Goal: Task Accomplishment & Management: Complete application form

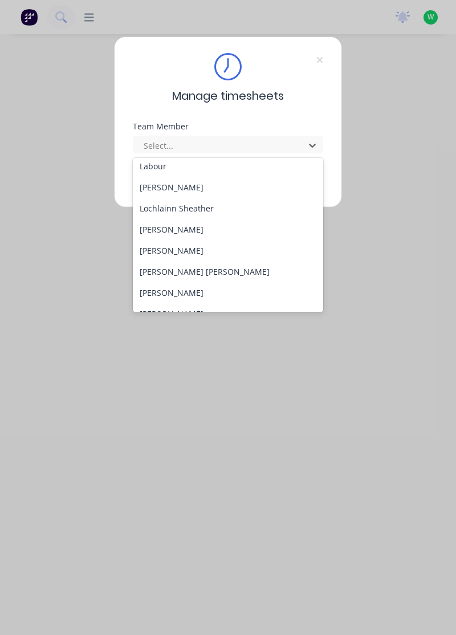
scroll to position [321, 0]
click at [194, 232] on div "[PERSON_NAME]" at bounding box center [228, 228] width 191 height 21
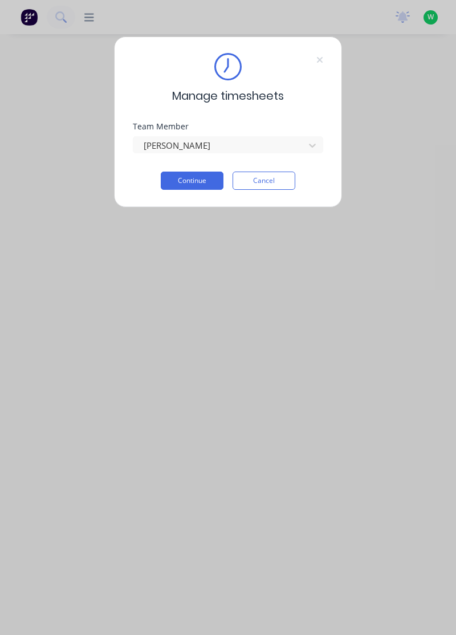
click at [199, 176] on button "Continue" at bounding box center [192, 181] width 63 height 18
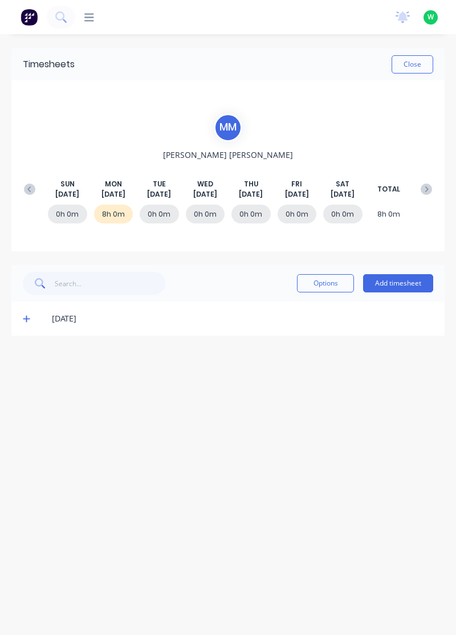
click at [416, 279] on button "Add timesheet" at bounding box center [398, 283] width 70 height 18
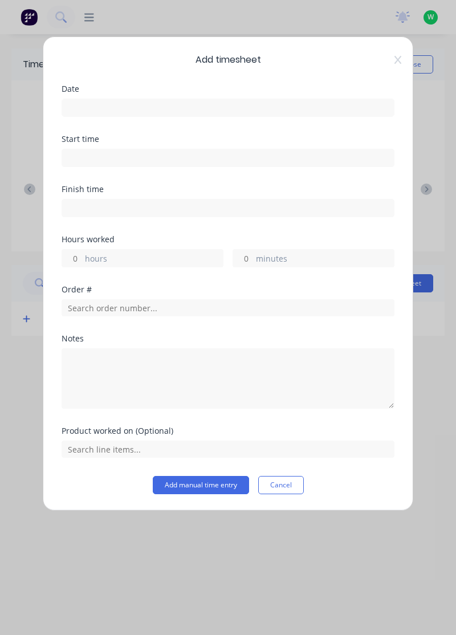
click at [93, 109] on input at bounding box center [228, 107] width 332 height 17
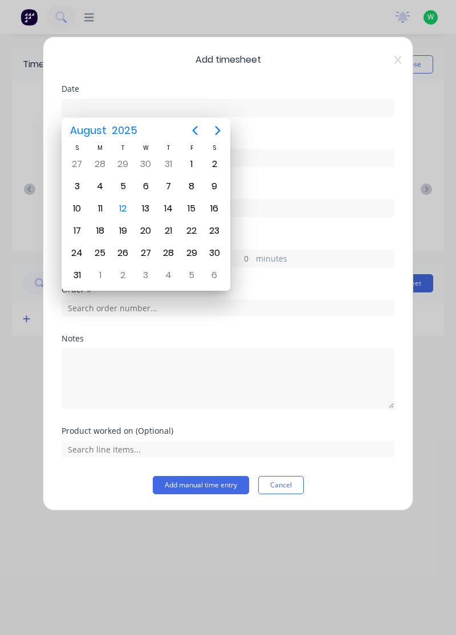
click at [125, 205] on div "12" at bounding box center [123, 208] width 17 height 17
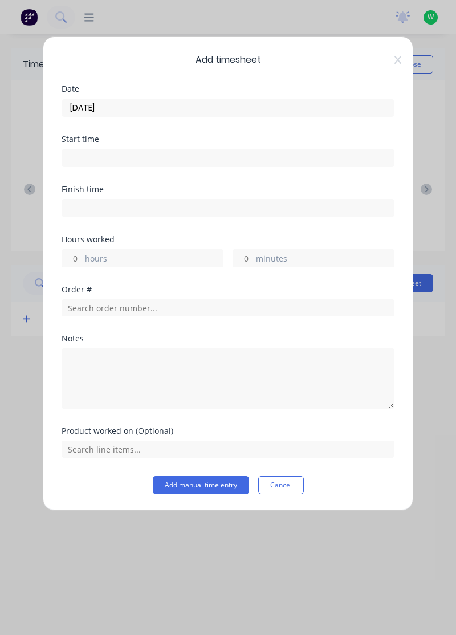
type input "[DATE]"
click at [92, 255] on label "hours" at bounding box center [154, 259] width 138 height 14
click at [82, 255] on input "hours" at bounding box center [72, 258] width 20 height 17
type input "8"
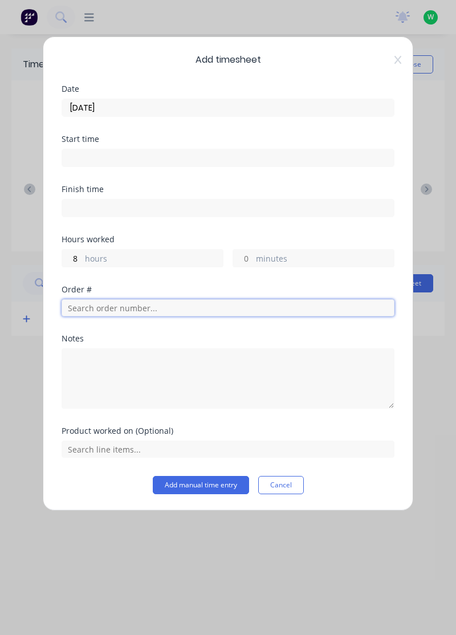
click at [80, 304] on input "text" at bounding box center [228, 307] width 333 height 17
type input "18773"
click at [93, 345] on span "Cash" at bounding box center [228, 348] width 315 height 10
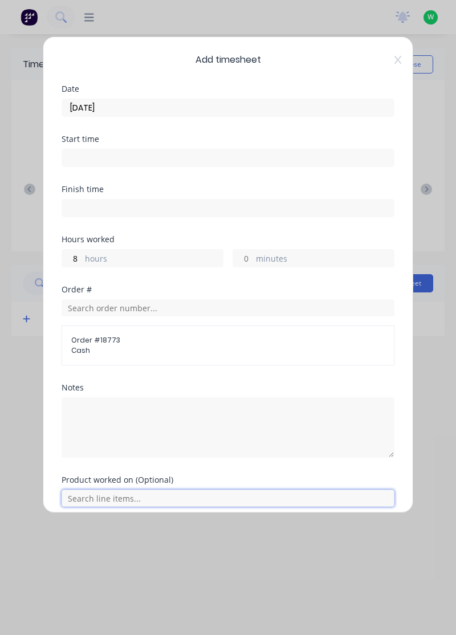
click at [150, 497] on input "text" at bounding box center [228, 497] width 333 height 17
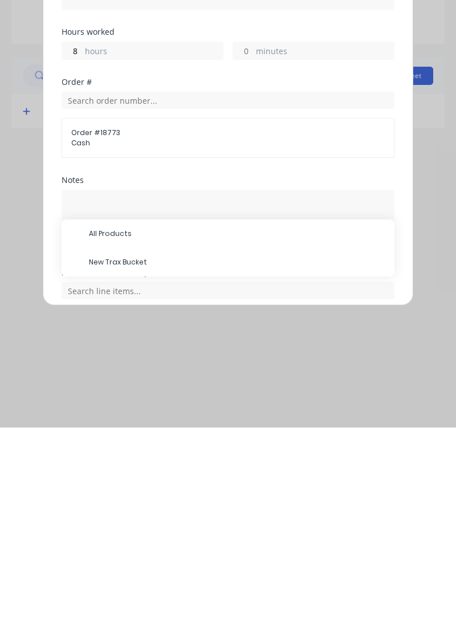
click at [146, 472] on span "New Trax Bucket" at bounding box center [237, 469] width 296 height 10
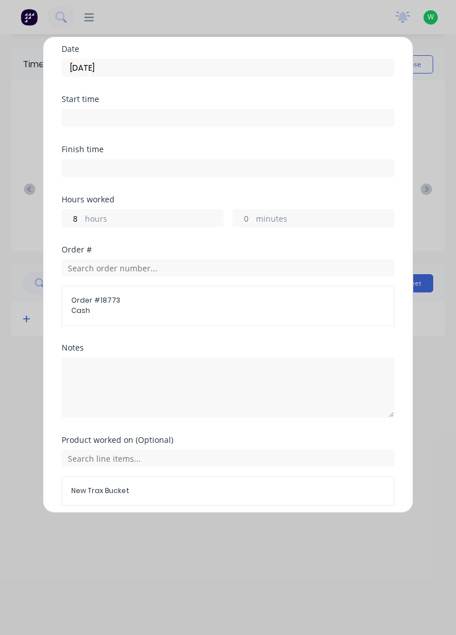
scroll to position [83, 0]
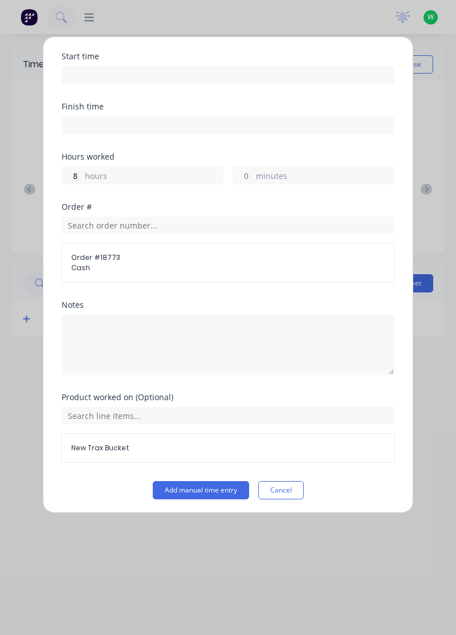
click at [219, 487] on button "Add manual time entry" at bounding box center [201, 490] width 96 height 18
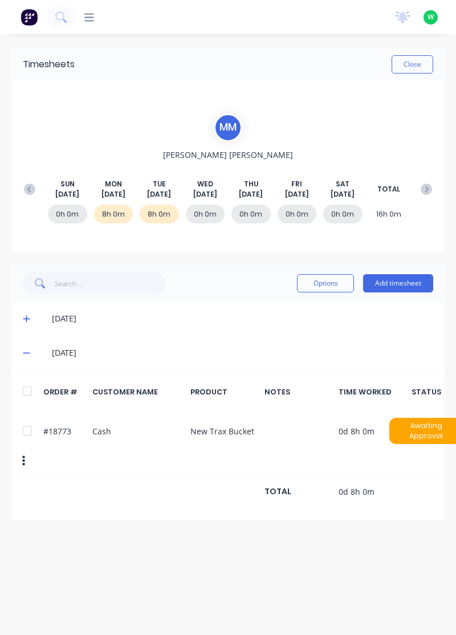
click at [419, 62] on button "Close" at bounding box center [412, 64] width 42 height 18
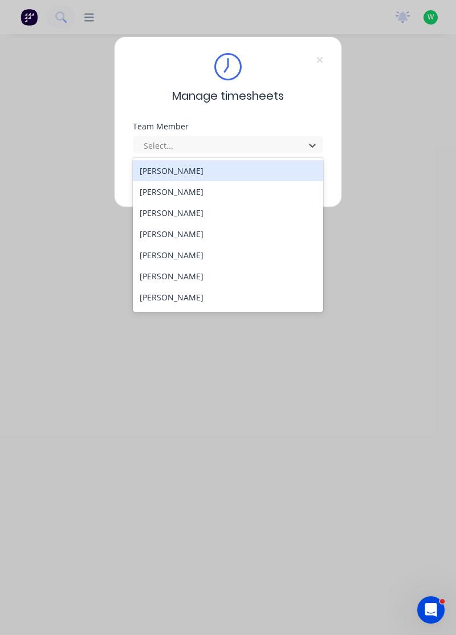
click at [168, 214] on div "[PERSON_NAME]" at bounding box center [228, 212] width 191 height 21
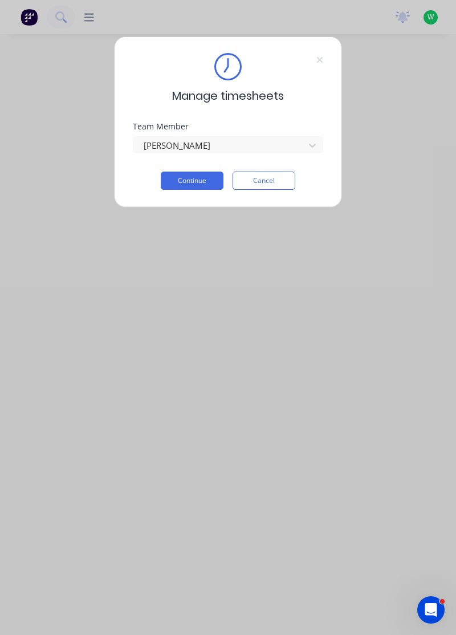
click at [197, 178] on button "Continue" at bounding box center [192, 181] width 63 height 18
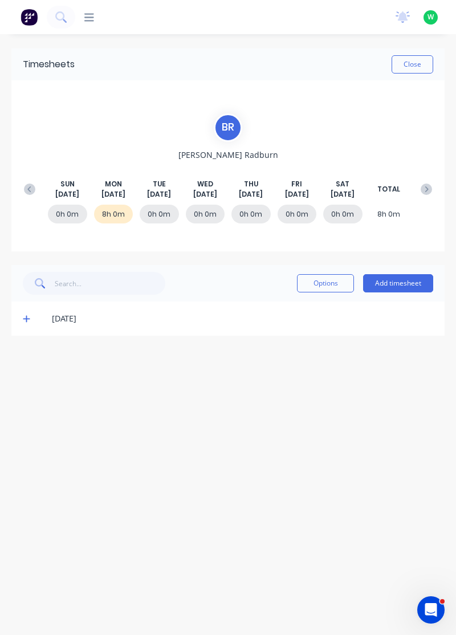
click at [401, 283] on button "Add timesheet" at bounding box center [398, 283] width 70 height 18
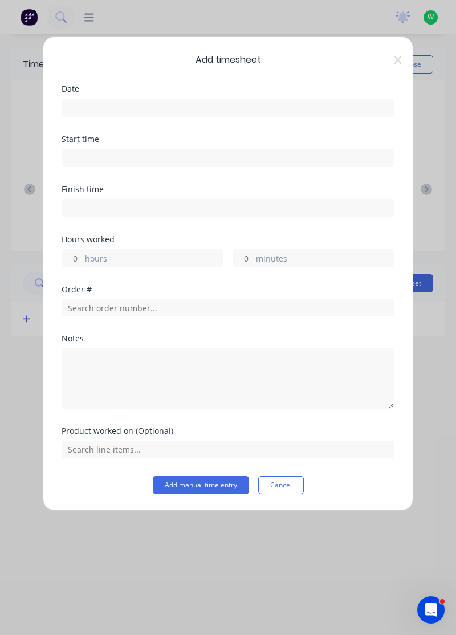
click at [109, 102] on input at bounding box center [228, 107] width 332 height 17
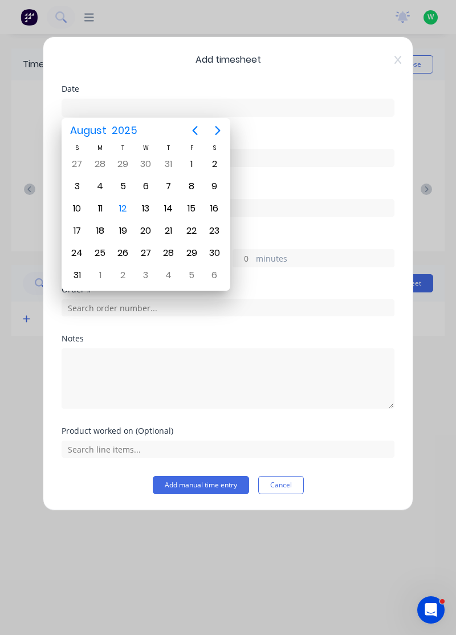
click at [125, 206] on div "12" at bounding box center [123, 208] width 17 height 17
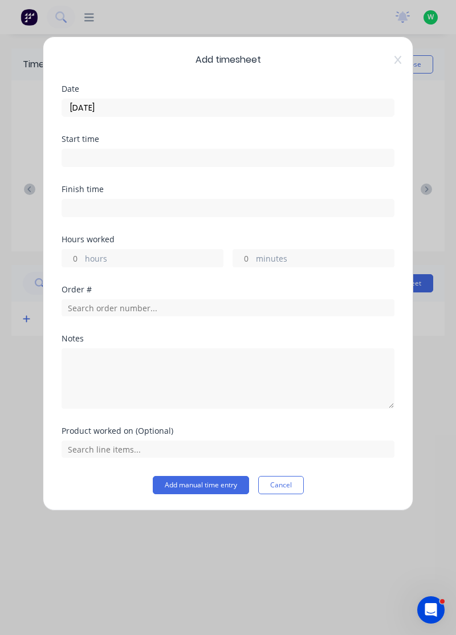
type input "[DATE]"
click at [80, 256] on input "hours" at bounding box center [72, 258] width 20 height 17
type input "1"
click at [244, 257] on input "minutes" at bounding box center [243, 258] width 20 height 17
type input "30"
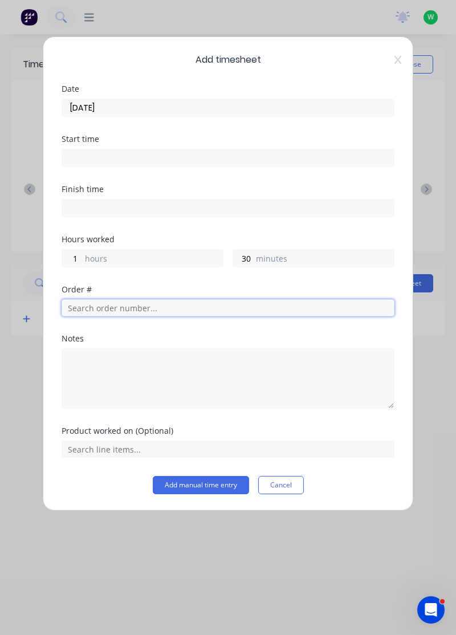
click at [107, 308] on input "text" at bounding box center [228, 307] width 333 height 17
type input "18901"
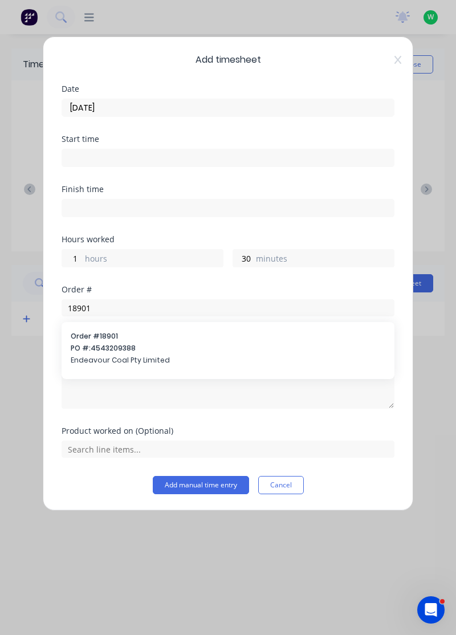
click at [113, 357] on span "Endeavour Coal Pty Limited" at bounding box center [228, 360] width 315 height 10
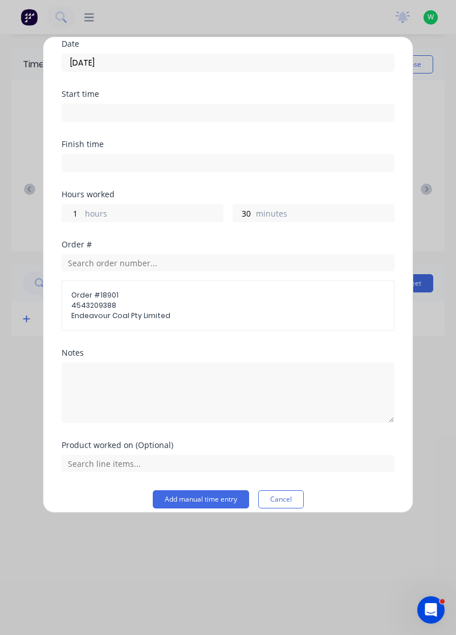
scroll to position [55, 0]
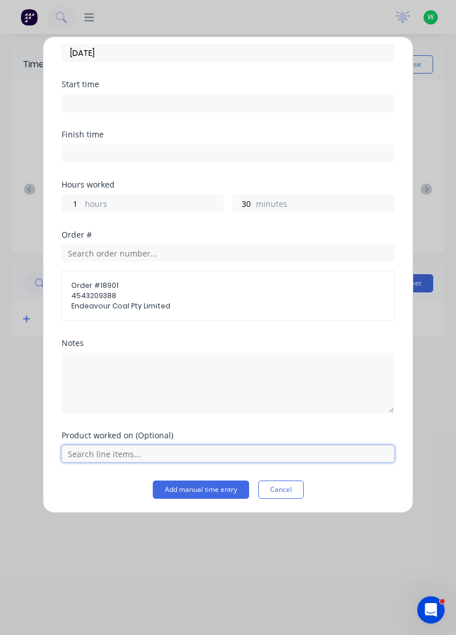
click at [113, 448] on input "text" at bounding box center [228, 453] width 333 height 17
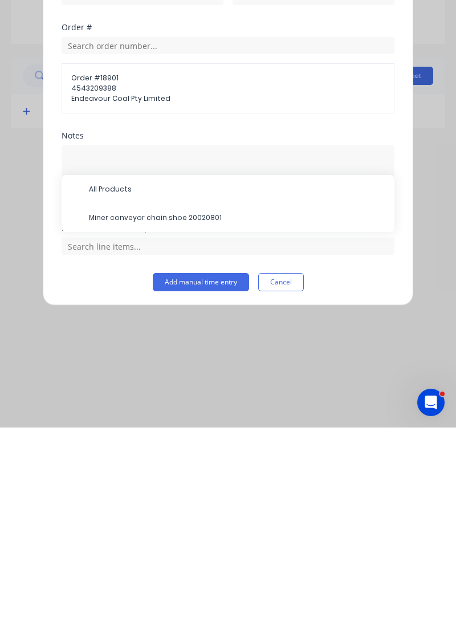
click at [152, 421] on span "Miner conveyor chain shoe 20020801" at bounding box center [237, 425] width 296 height 10
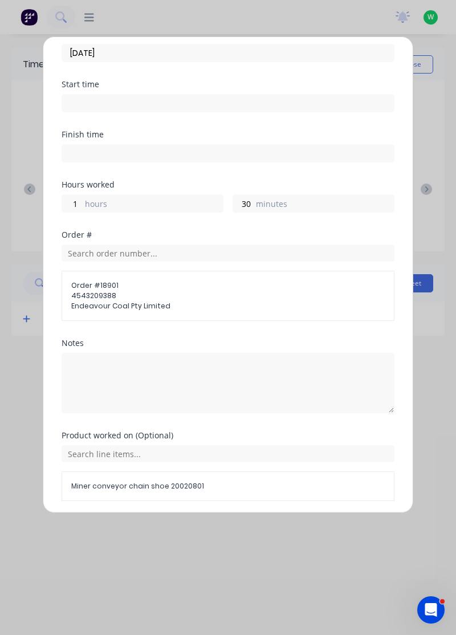
scroll to position [93, 0]
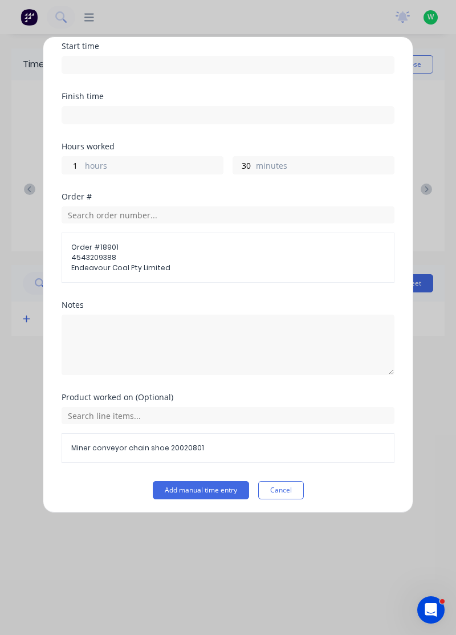
click at [207, 485] on button "Add manual time entry" at bounding box center [201, 490] width 96 height 18
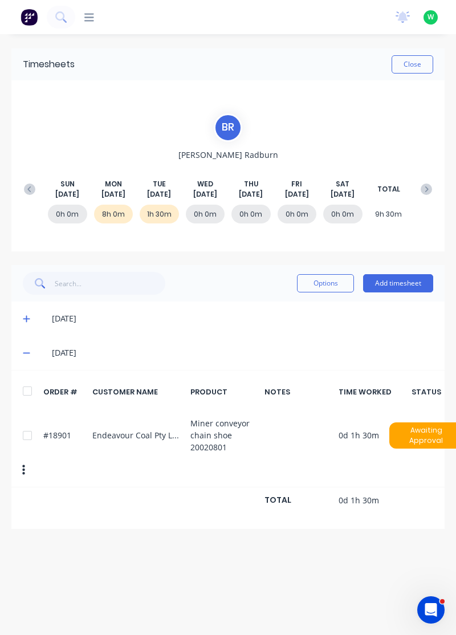
click at [398, 278] on button "Add timesheet" at bounding box center [398, 283] width 70 height 18
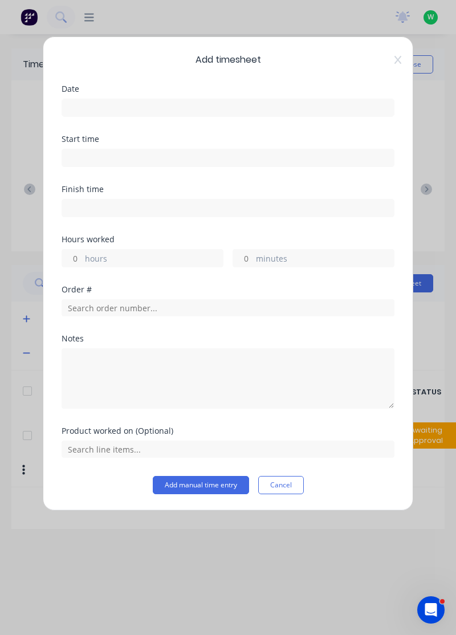
click at [93, 107] on input at bounding box center [228, 107] width 332 height 17
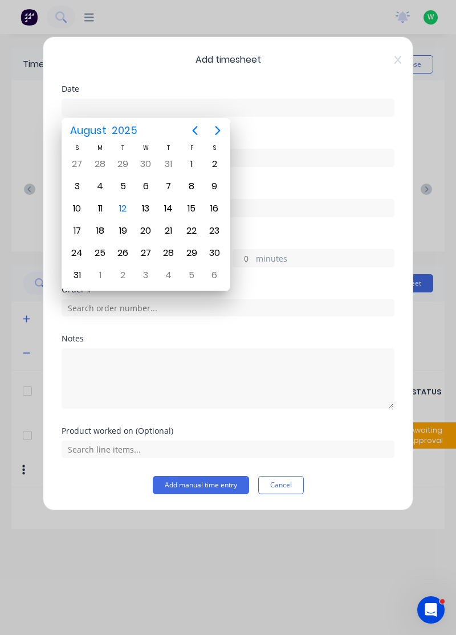
click at [124, 209] on div "12" at bounding box center [123, 208] width 17 height 17
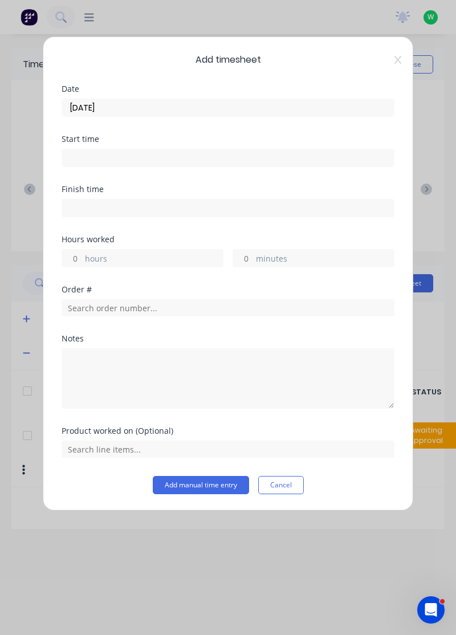
type input "[DATE]"
click at [245, 259] on input "minutes" at bounding box center [243, 258] width 20 height 17
type input "30"
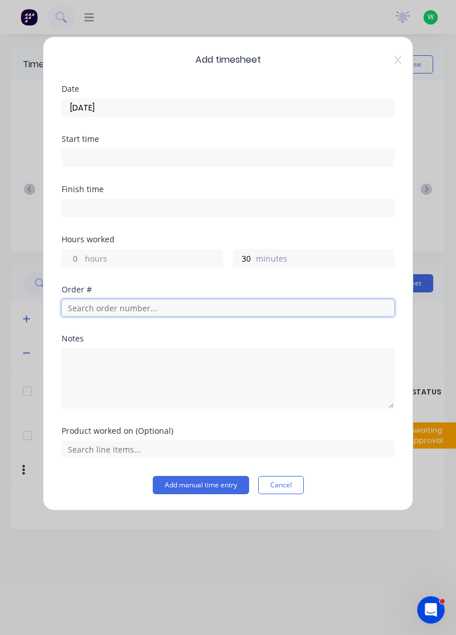
click at [101, 308] on input "text" at bounding box center [228, 307] width 333 height 17
type input "17483"
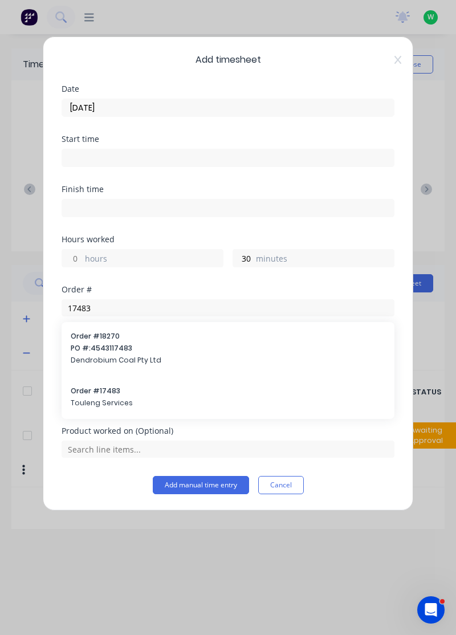
click at [100, 398] on span "Touleng Services" at bounding box center [228, 403] width 315 height 10
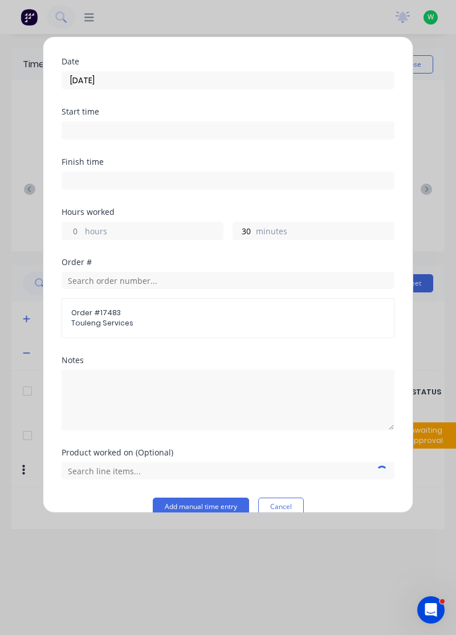
scroll to position [44, 0]
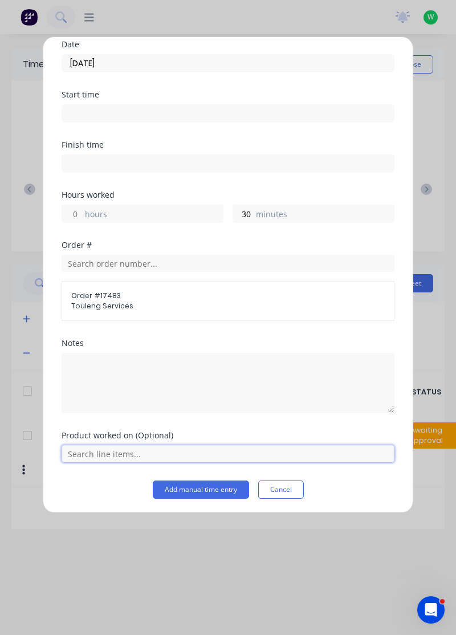
click at [107, 449] on input "text" at bounding box center [228, 453] width 333 height 17
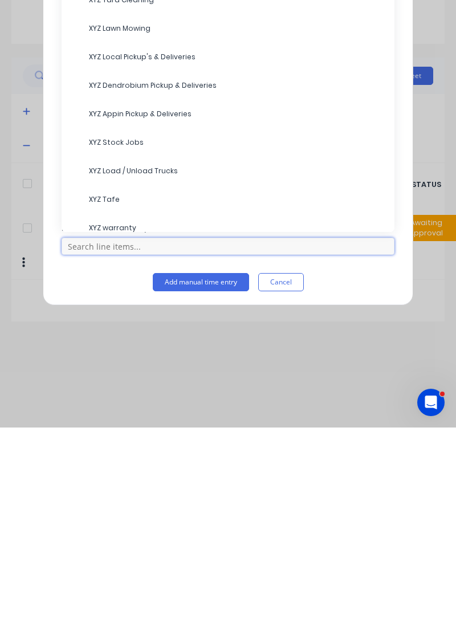
scroll to position [114, 0]
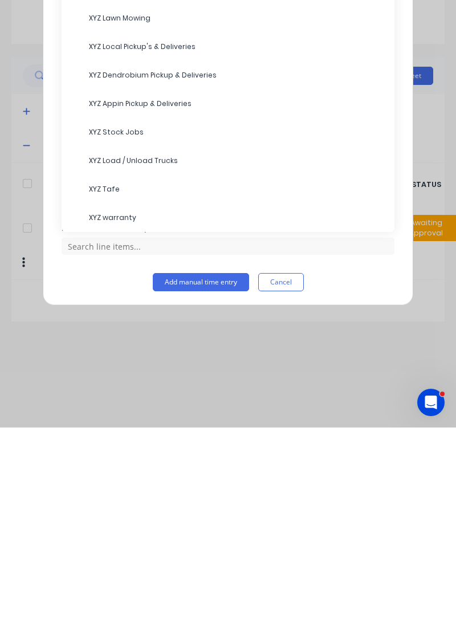
click at [142, 364] on span "XYZ Load / Unload Trucks" at bounding box center [237, 368] width 296 height 10
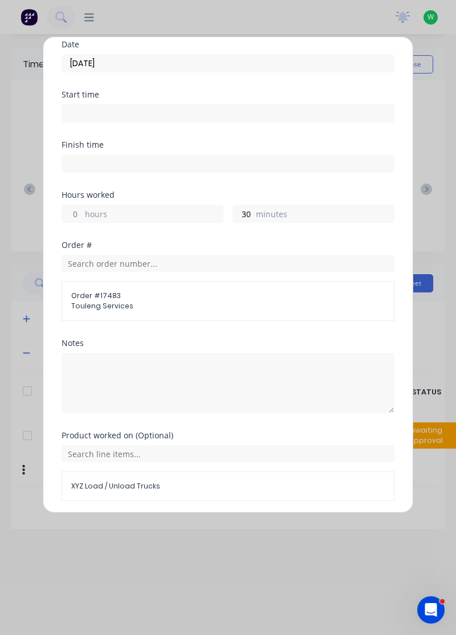
scroll to position [83, 0]
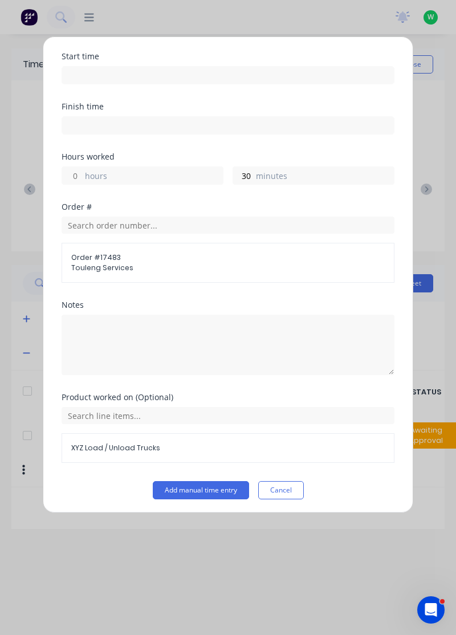
click at [199, 484] on button "Add manual time entry" at bounding box center [201, 490] width 96 height 18
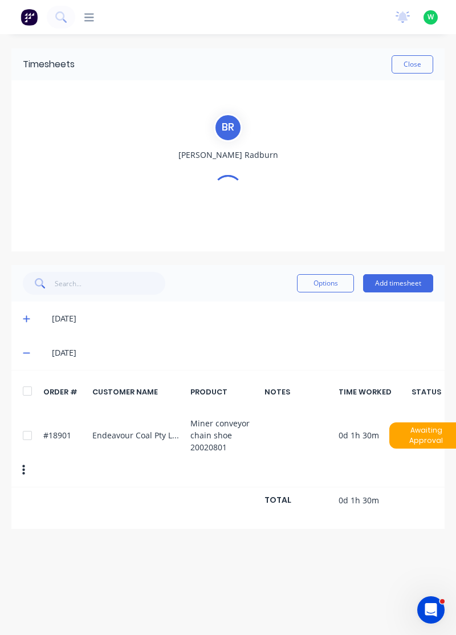
scroll to position [0, 0]
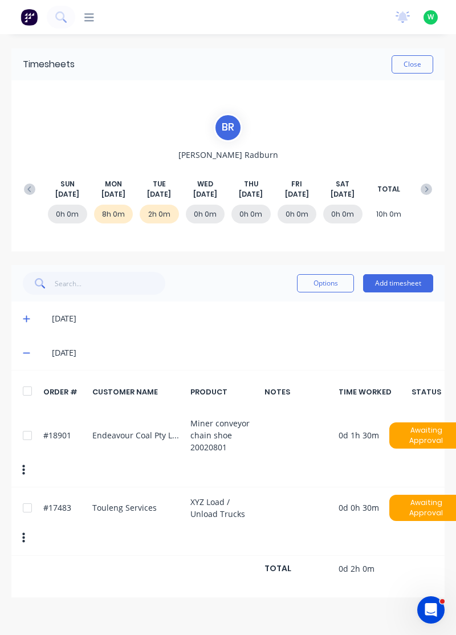
click at [399, 279] on button "Add timesheet" at bounding box center [398, 283] width 70 height 18
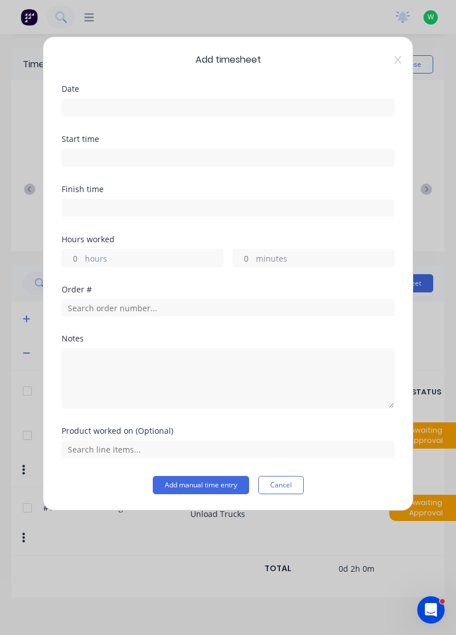
click at [99, 105] on input at bounding box center [228, 107] width 332 height 17
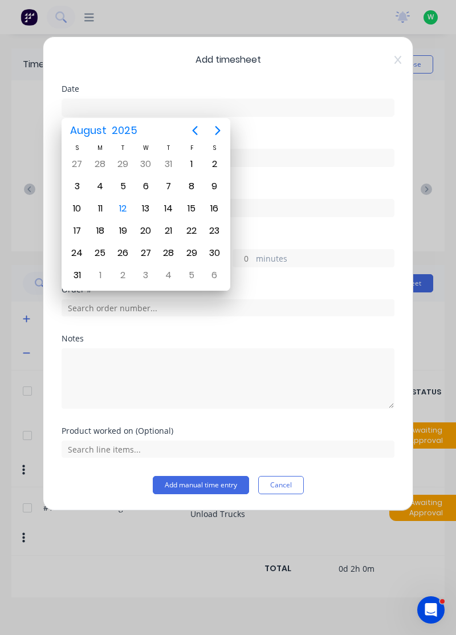
click at [124, 207] on div "12" at bounding box center [123, 208] width 17 height 17
type input "[DATE]"
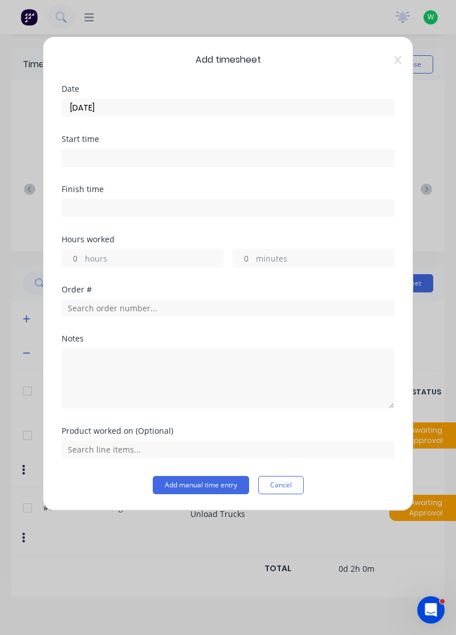
click at [247, 256] on input "minutes" at bounding box center [243, 258] width 20 height 17
type input "30"
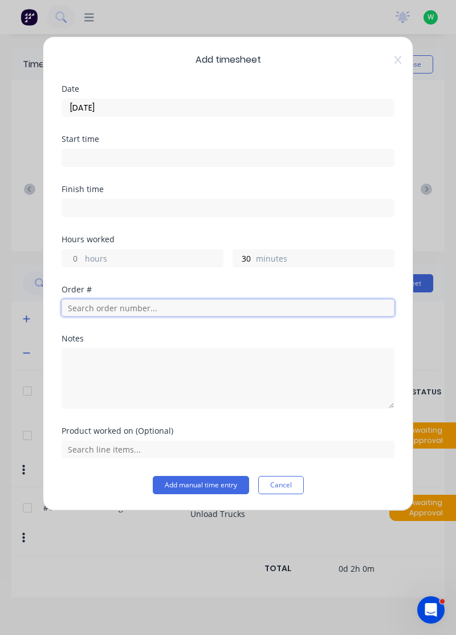
click at [112, 301] on input "text" at bounding box center [228, 307] width 333 height 17
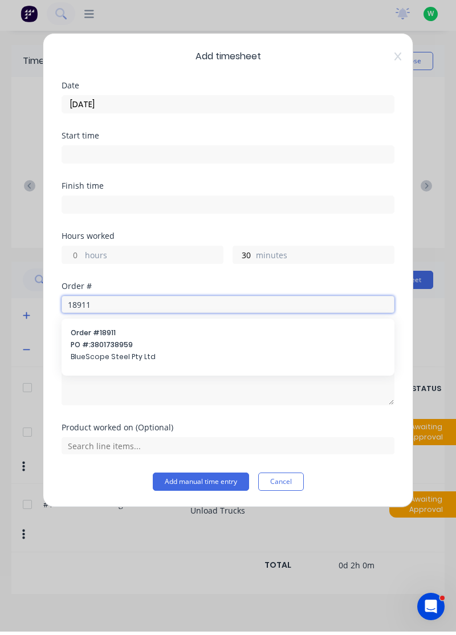
type input "18911"
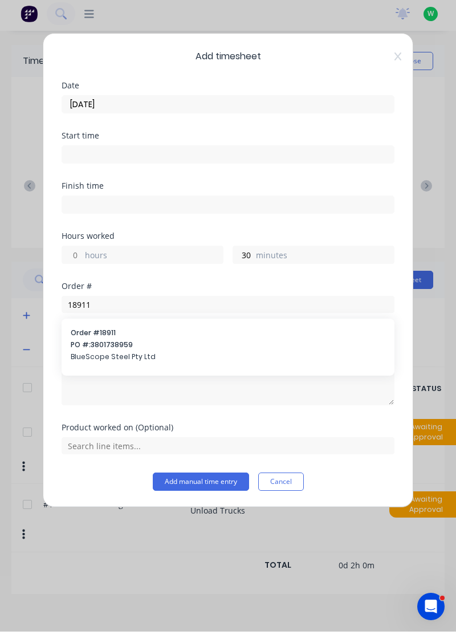
click at [112, 351] on span "PO #: 3801738959" at bounding box center [228, 348] width 315 height 10
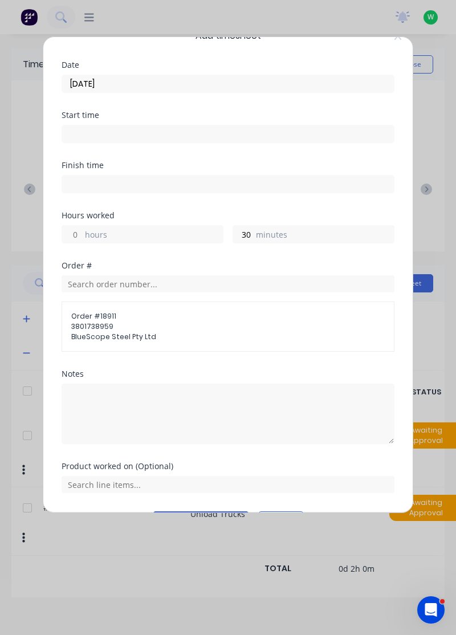
scroll to position [55, 0]
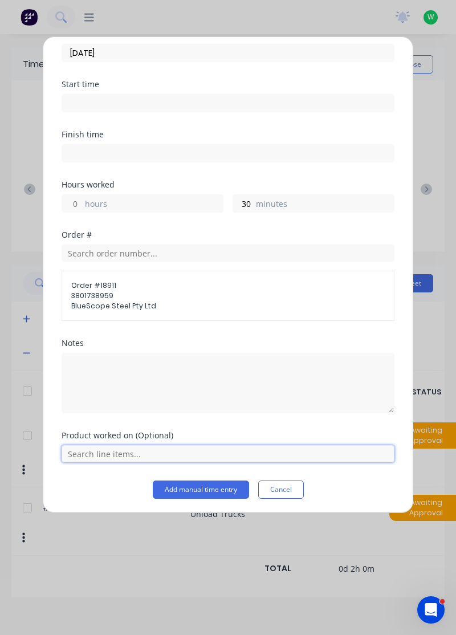
click at [109, 449] on input "text" at bounding box center [228, 453] width 333 height 17
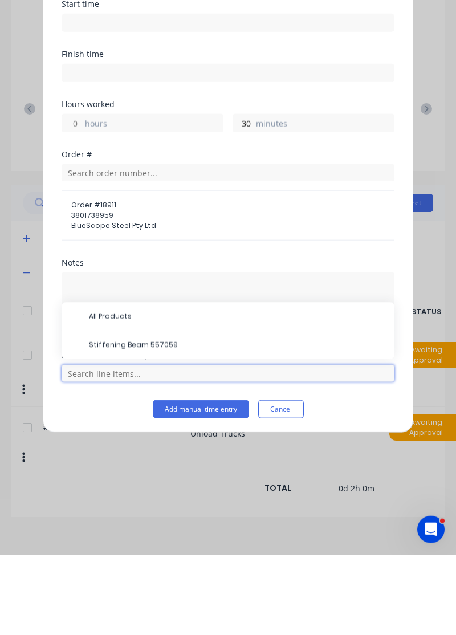
scroll to position [30, 0]
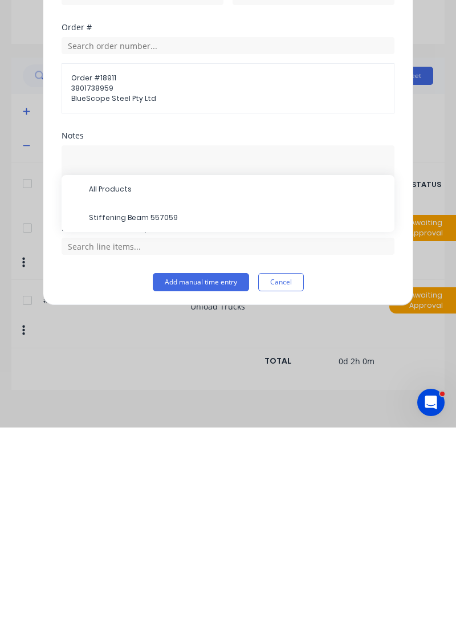
click at [122, 423] on span "Stiffening Beam 557059" at bounding box center [237, 425] width 296 height 10
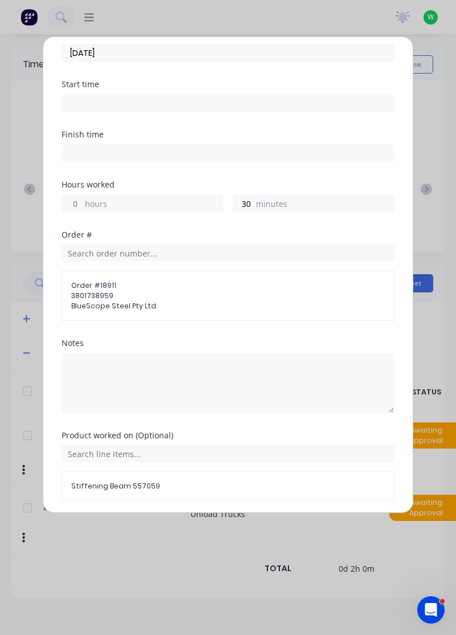
scroll to position [93, 0]
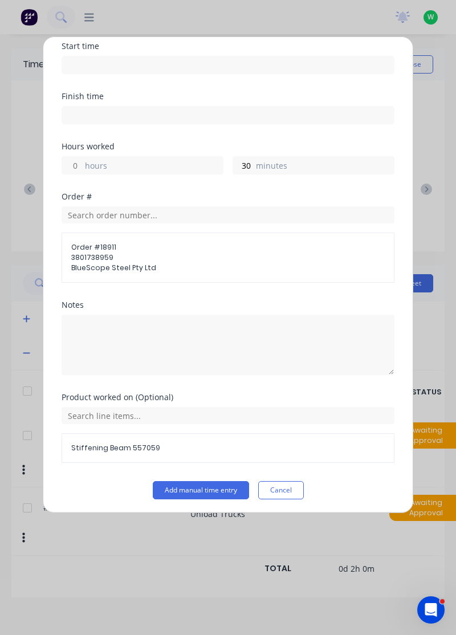
click at [206, 489] on button "Add manual time entry" at bounding box center [201, 490] width 96 height 18
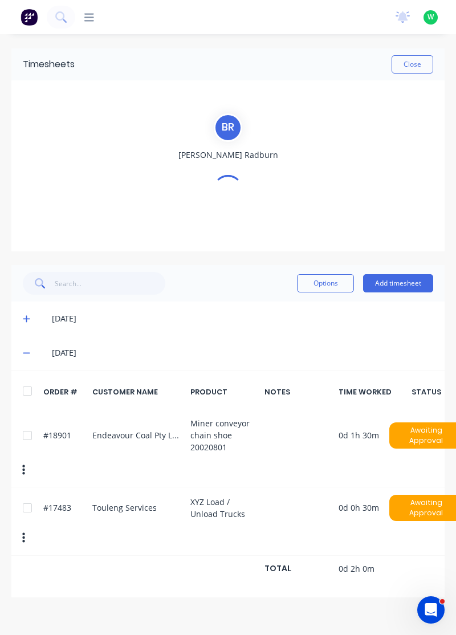
scroll to position [0, 0]
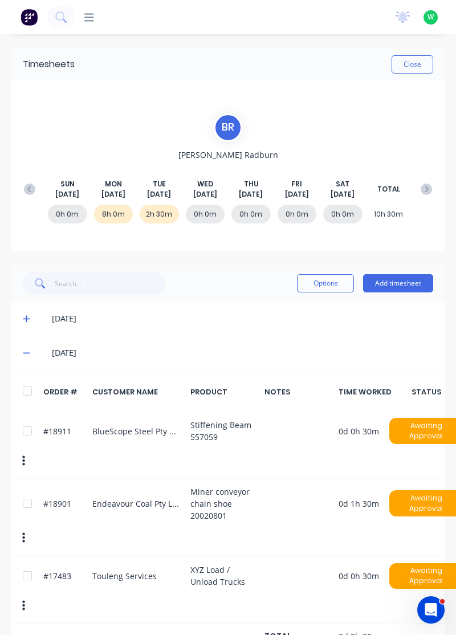
click at [399, 284] on button "Add timesheet" at bounding box center [398, 283] width 70 height 18
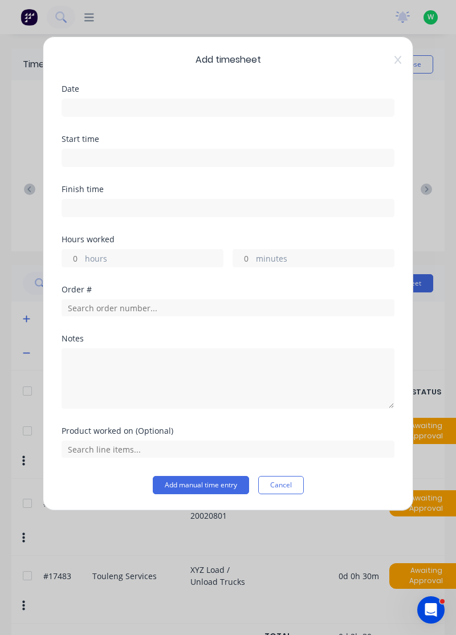
click at [108, 101] on input at bounding box center [228, 107] width 332 height 17
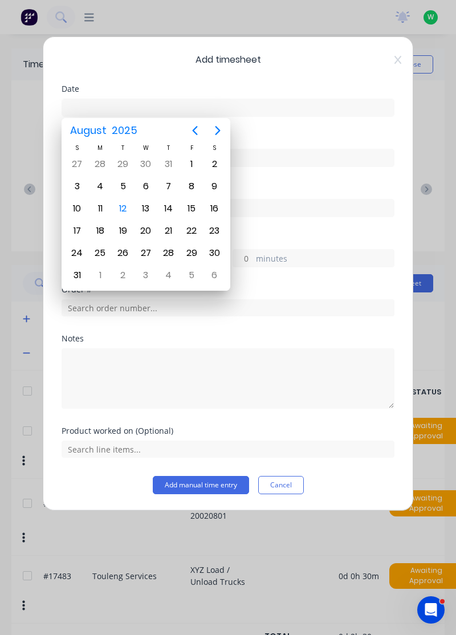
click at [122, 207] on div "12" at bounding box center [123, 208] width 17 height 17
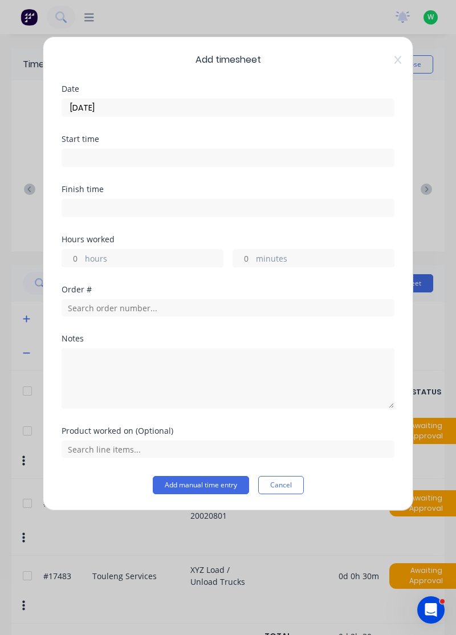
type input "[DATE]"
click at [75, 255] on input "hours" at bounding box center [72, 258] width 20 height 17
type input "1"
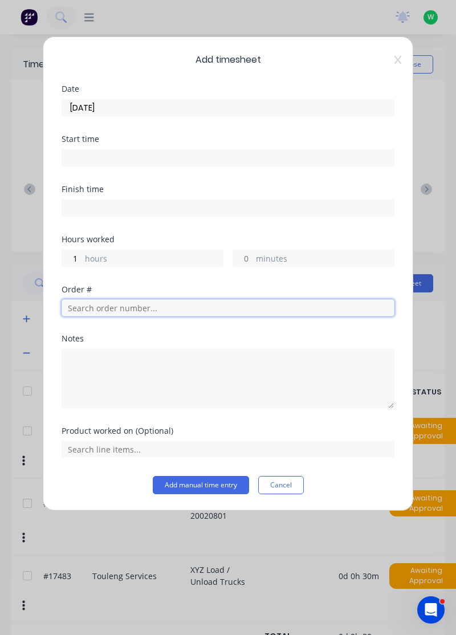
click at [104, 308] on input "text" at bounding box center [228, 307] width 333 height 17
type input "18772"
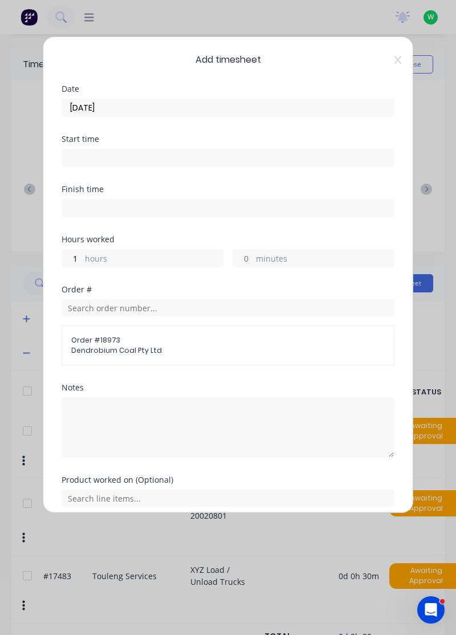
scroll to position [44, 0]
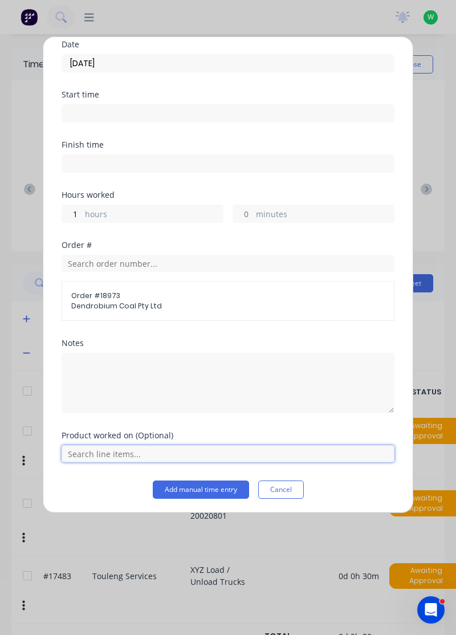
click at [109, 447] on input "text" at bounding box center [228, 453] width 333 height 17
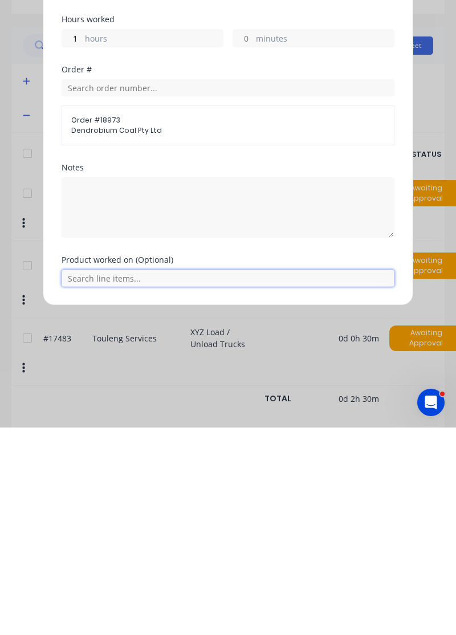
scroll to position [0, 0]
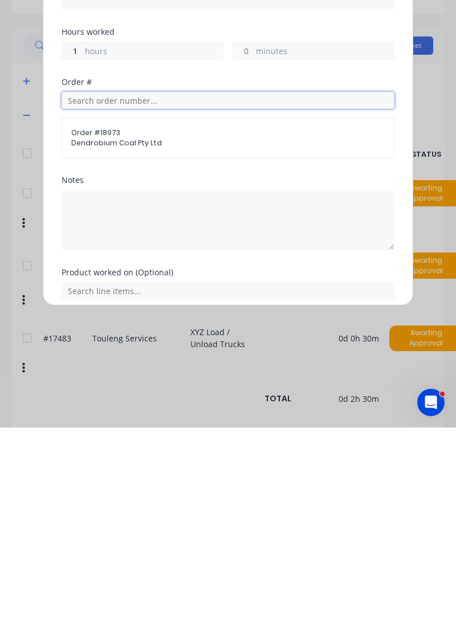
click at [135, 302] on input "text" at bounding box center [228, 307] width 333 height 17
type input "18772"
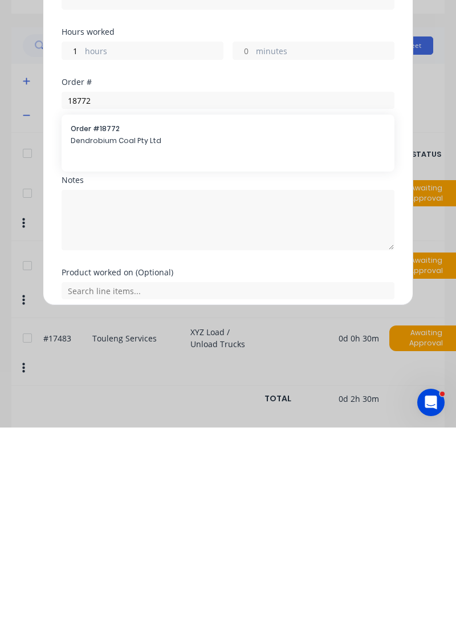
click at [110, 344] on span "Dendrobium Coal Pty Ltd" at bounding box center [228, 348] width 315 height 10
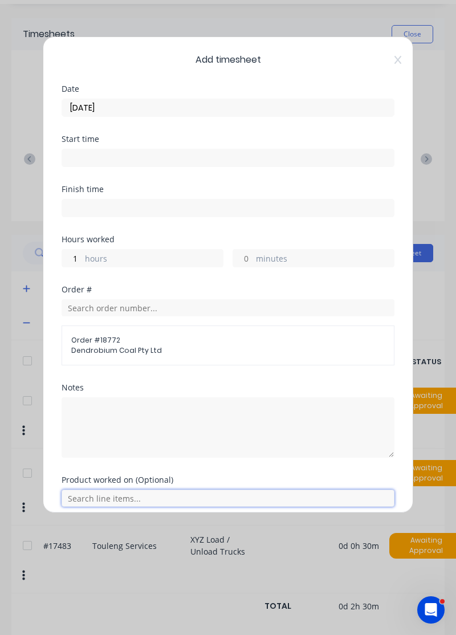
click at [120, 499] on input "text" at bounding box center [228, 497] width 333 height 17
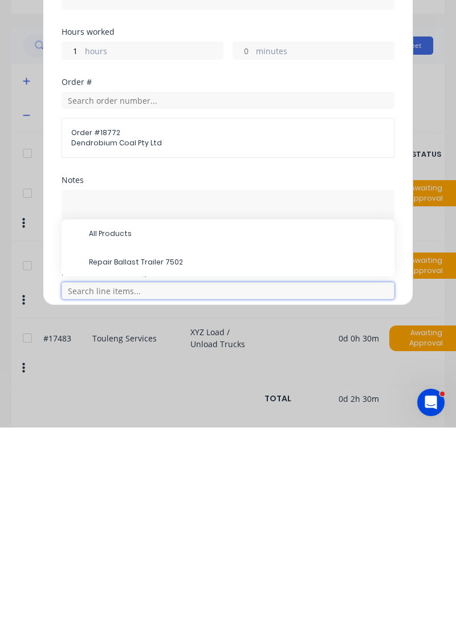
scroll to position [54, 0]
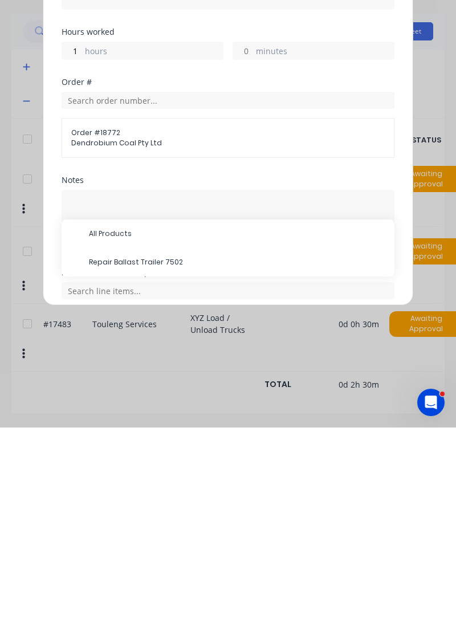
click at [132, 464] on span "Repair Ballast Trailer 7502" at bounding box center [237, 469] width 296 height 10
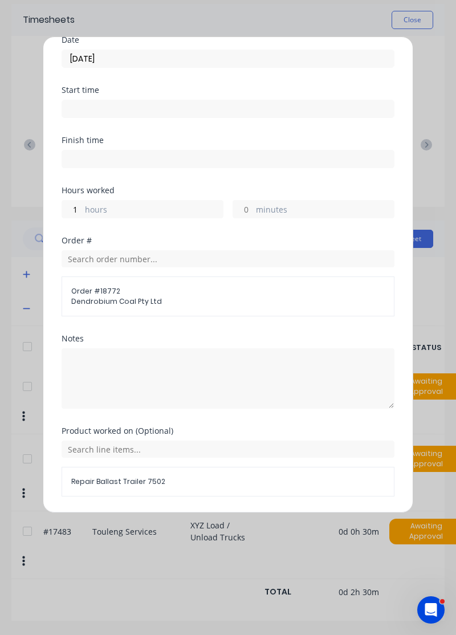
scroll to position [83, 0]
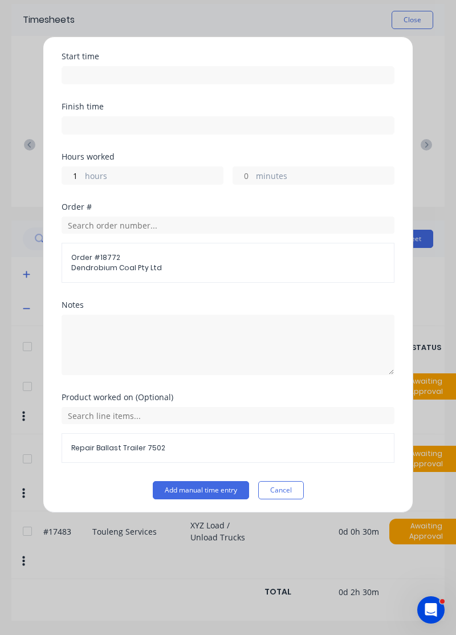
click at [211, 489] on button "Add manual time entry" at bounding box center [201, 490] width 96 height 18
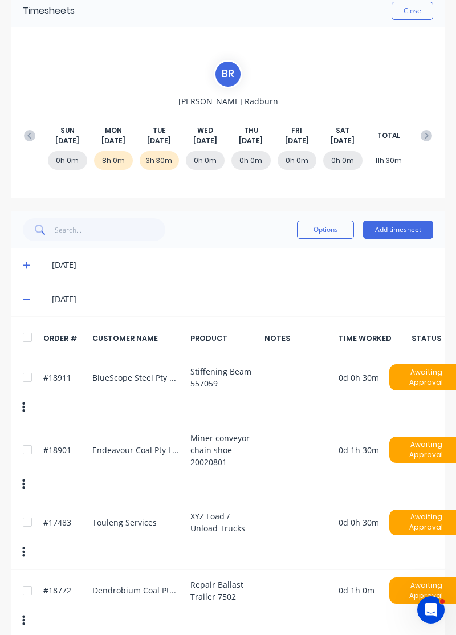
scroll to position [0, 0]
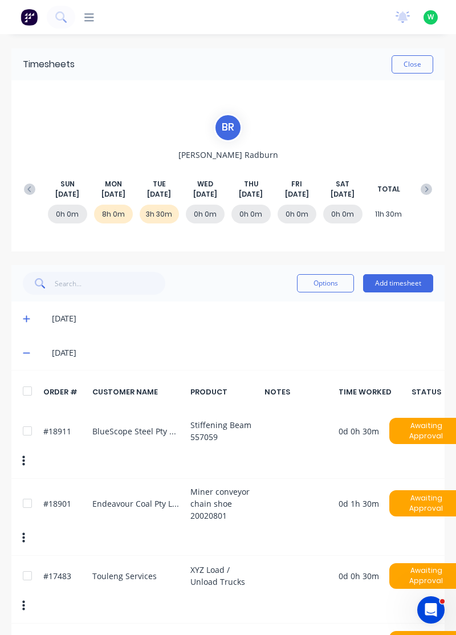
click at [401, 282] on button "Add timesheet" at bounding box center [398, 283] width 70 height 18
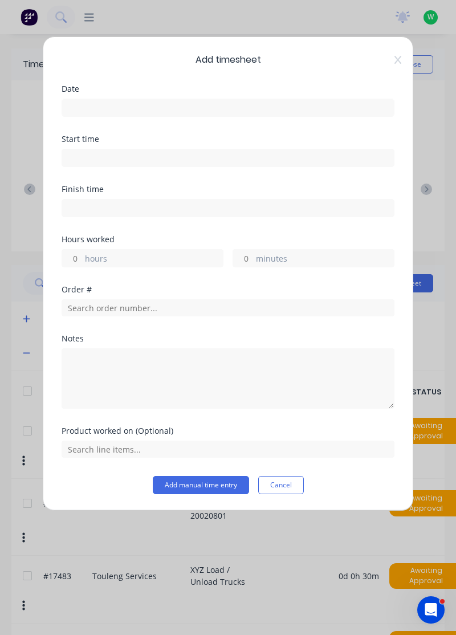
click at [101, 104] on input at bounding box center [228, 107] width 332 height 17
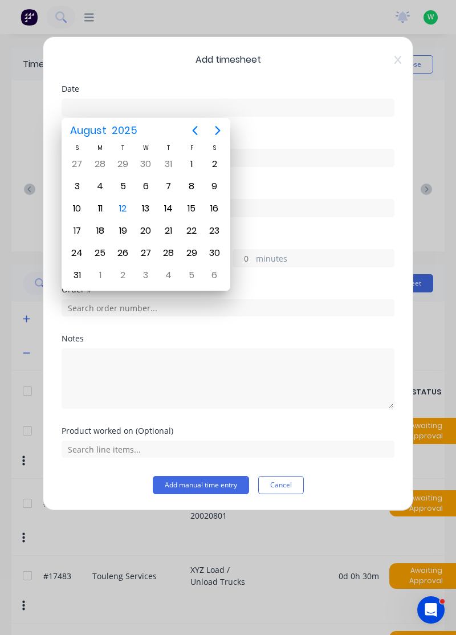
click at [125, 208] on div "12" at bounding box center [123, 208] width 17 height 17
type input "[DATE]"
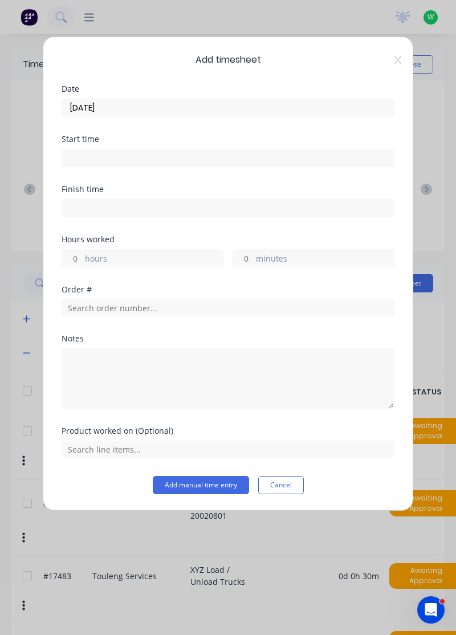
click at [76, 253] on input "hours" at bounding box center [72, 258] width 20 height 17
type input "1"
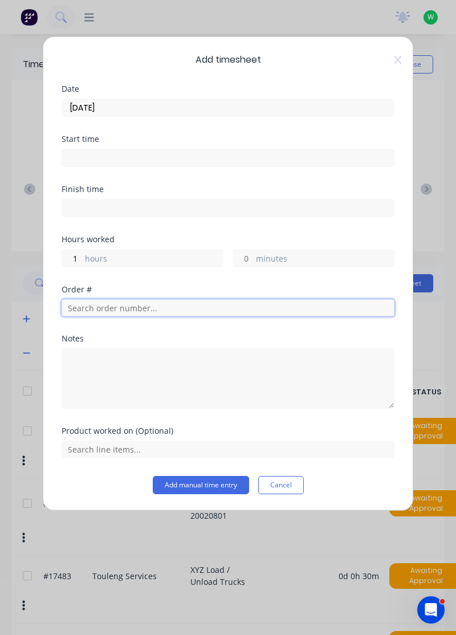
click at [119, 308] on input "text" at bounding box center [228, 307] width 333 height 17
type input "19023"
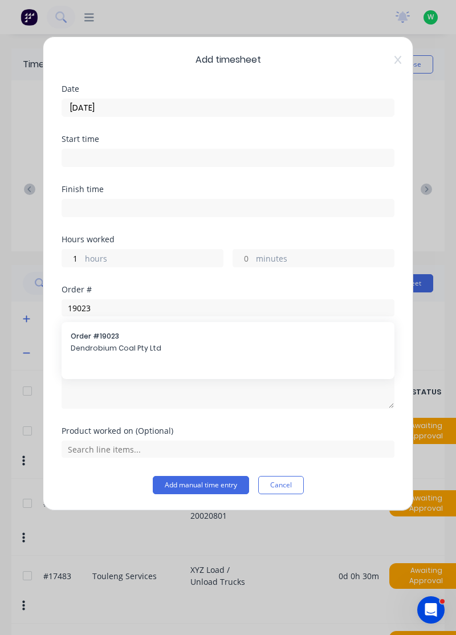
click at [111, 350] on span "Dendrobium Coal Pty Ltd" at bounding box center [228, 348] width 315 height 10
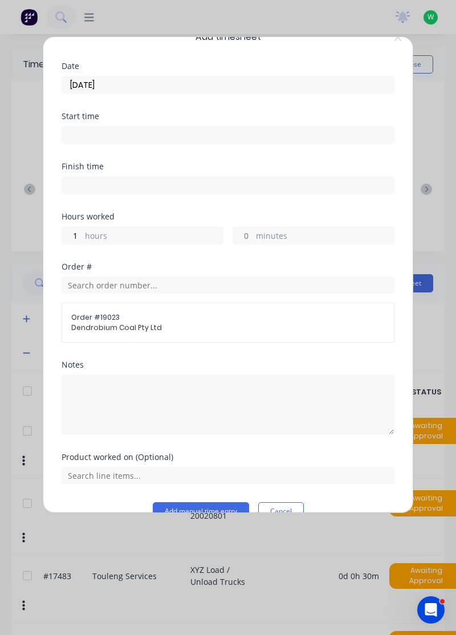
scroll to position [44, 0]
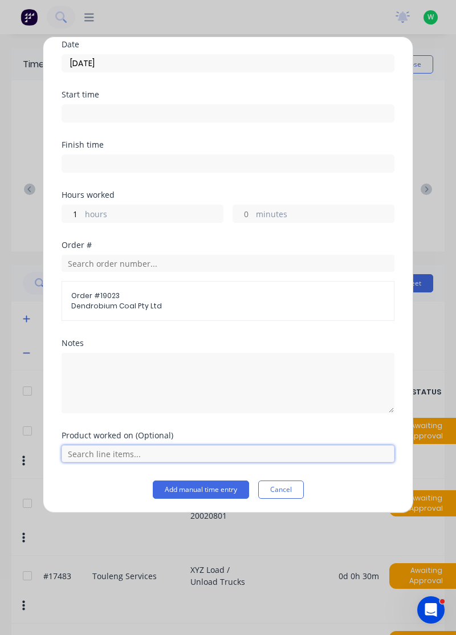
click at [111, 450] on input "text" at bounding box center [228, 453] width 333 height 17
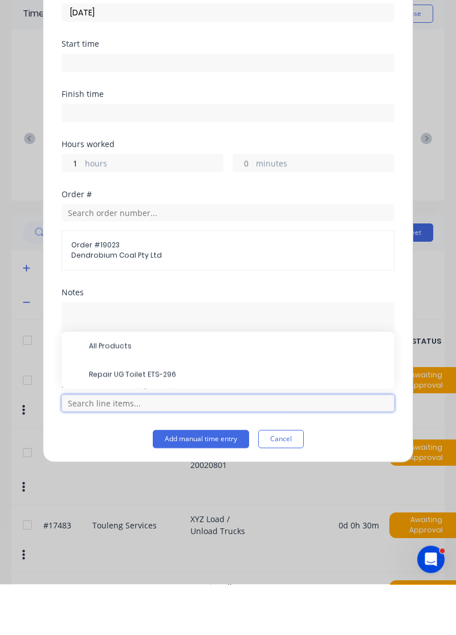
scroll to position [30, 0]
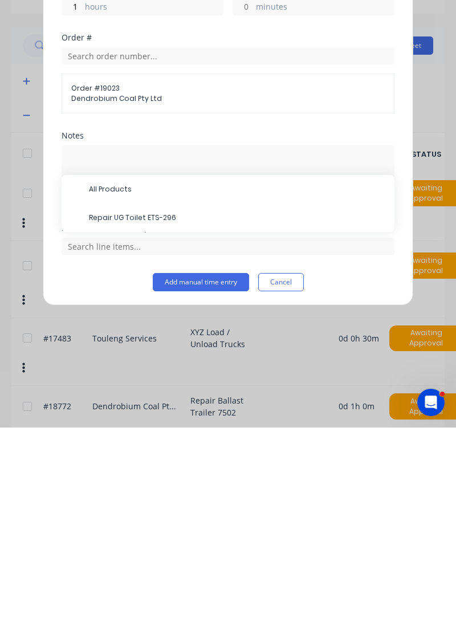
click at [127, 420] on span "Repair UG Toilet ETS-296" at bounding box center [237, 425] width 296 height 10
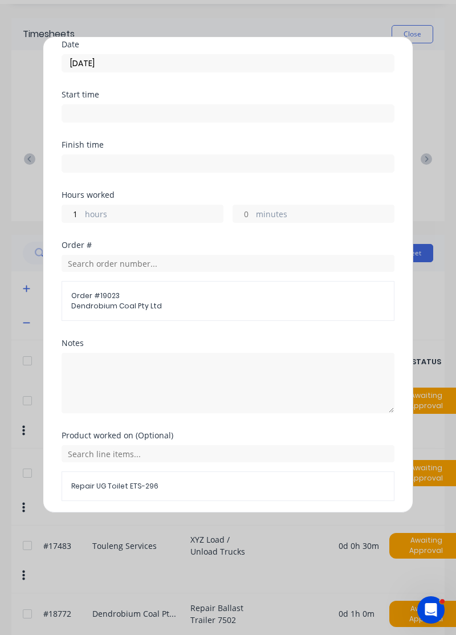
scroll to position [83, 0]
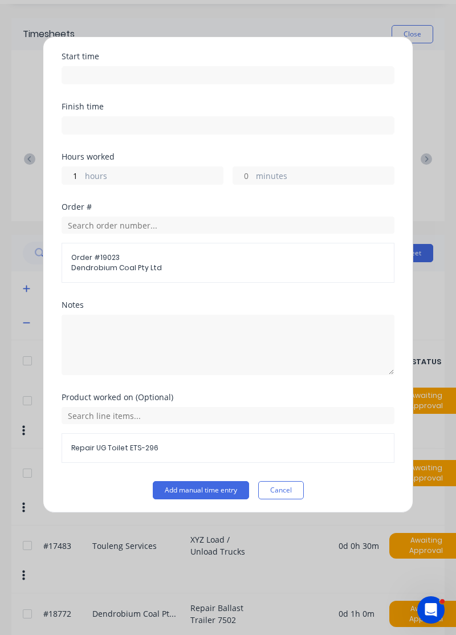
click at [208, 489] on button "Add manual time entry" at bounding box center [201, 490] width 96 height 18
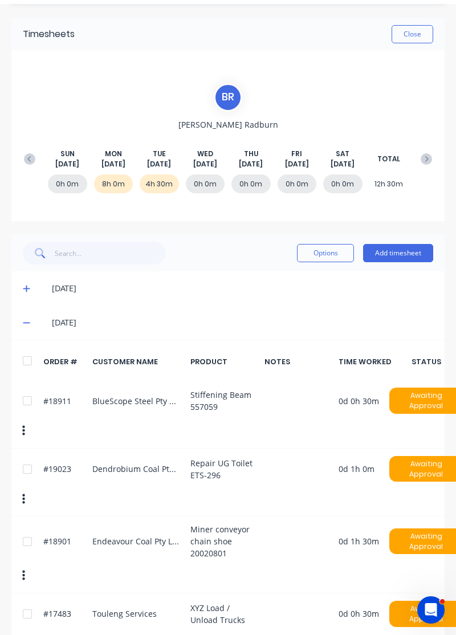
click at [397, 255] on button "Add timesheet" at bounding box center [398, 253] width 70 height 18
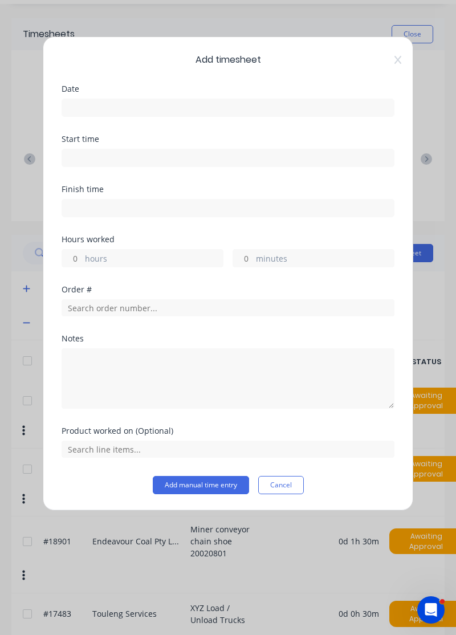
click at [107, 103] on input at bounding box center [228, 107] width 332 height 17
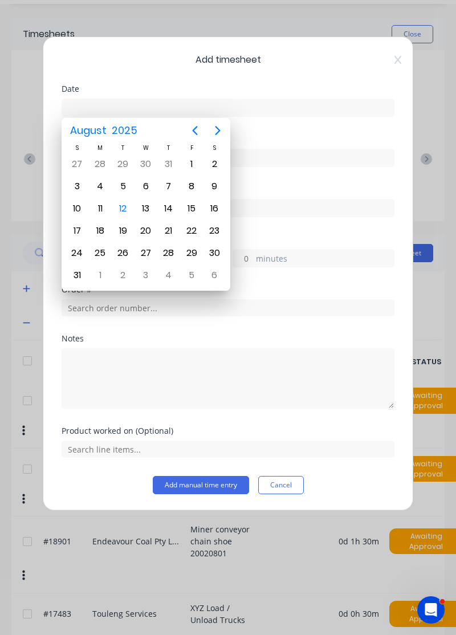
click at [125, 210] on div "12" at bounding box center [123, 208] width 17 height 17
type input "[DATE]"
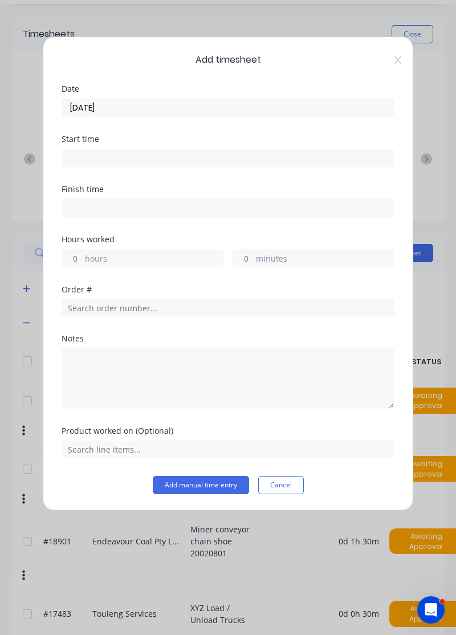
click at [77, 257] on input "hours" at bounding box center [72, 258] width 20 height 17
type input "3"
click at [245, 259] on input "minutes" at bounding box center [243, 258] width 20 height 17
type input "30"
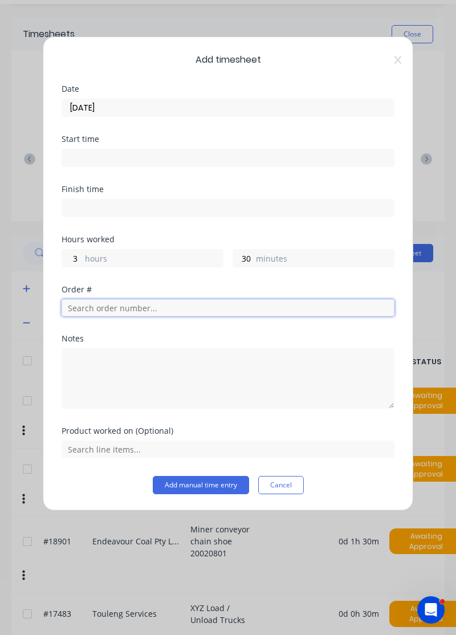
click at [101, 306] on input "text" at bounding box center [228, 307] width 333 height 17
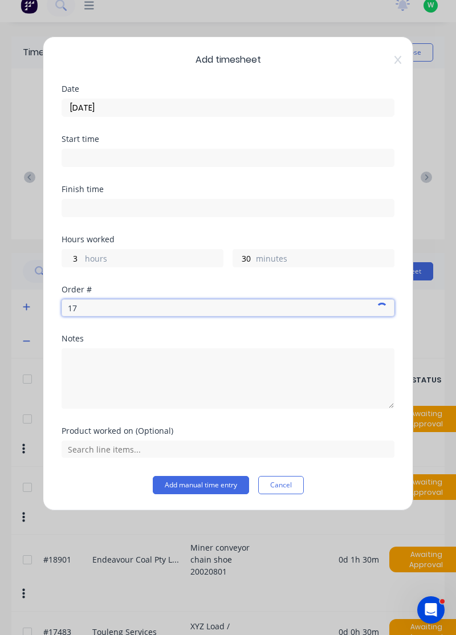
type input "1"
type input "17943"
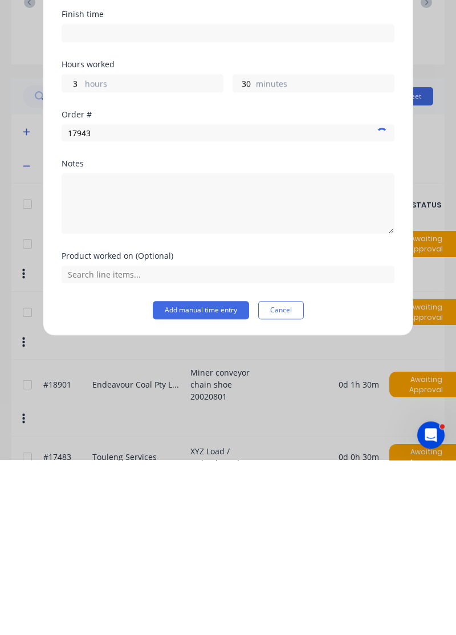
click at [280, 485] on button "Cancel" at bounding box center [281, 485] width 46 height 18
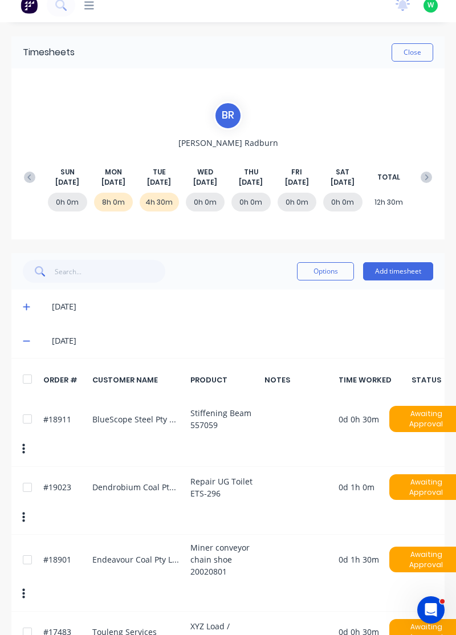
click at [405, 271] on button "Add timesheet" at bounding box center [398, 271] width 70 height 18
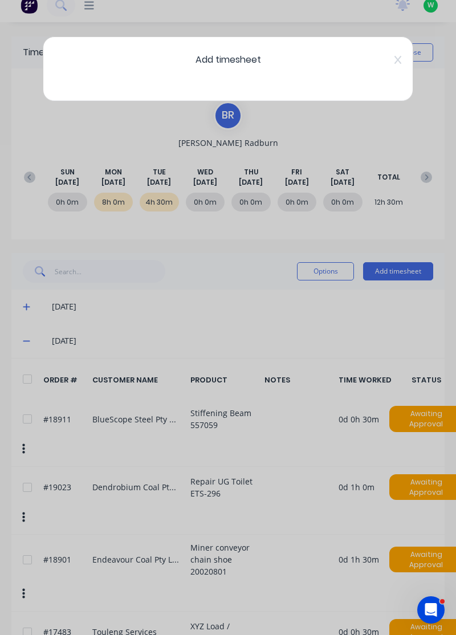
click at [399, 270] on div "Add timesheet" at bounding box center [228, 317] width 456 height 635
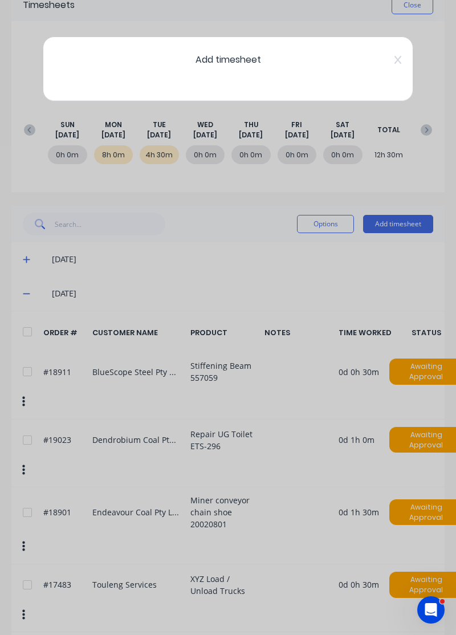
scroll to position [66, 0]
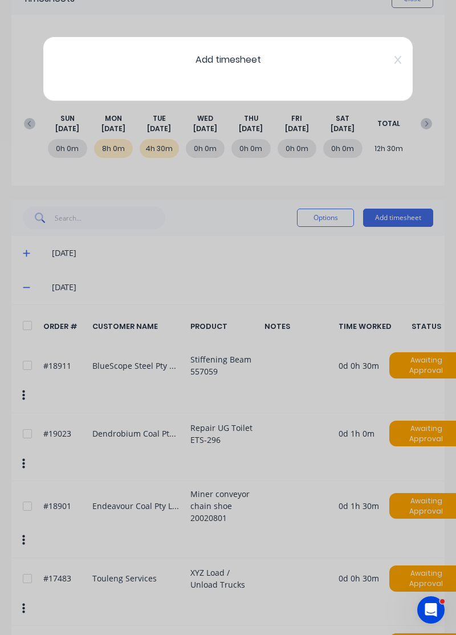
click at [285, 69] on div "Add timesheet" at bounding box center [228, 68] width 370 height 65
click at [399, 59] on icon at bounding box center [397, 59] width 7 height 9
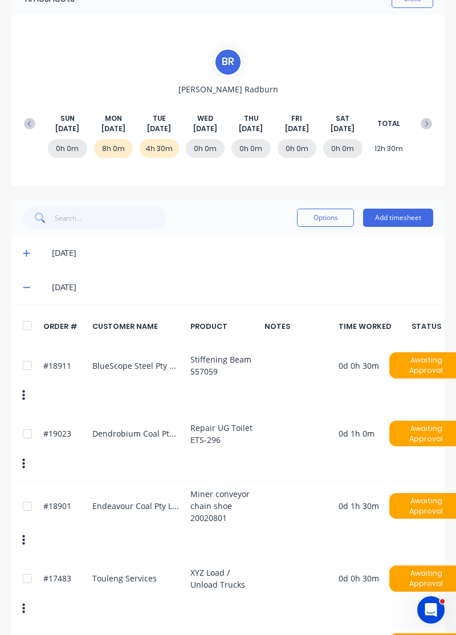
click at [400, 213] on button "Add timesheet" at bounding box center [398, 218] width 70 height 18
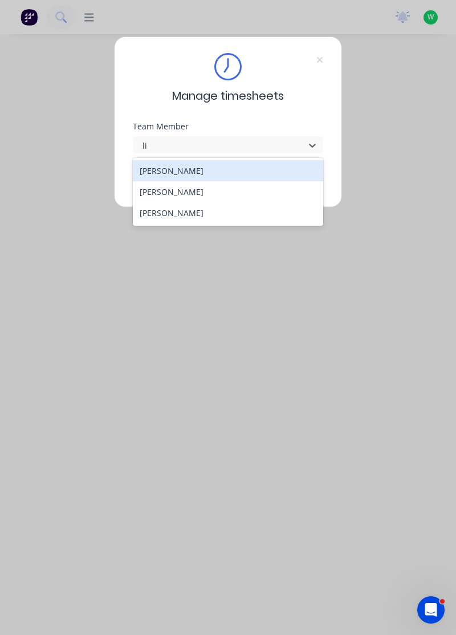
click at [183, 194] on div "[PERSON_NAME]" at bounding box center [228, 191] width 191 height 21
type input "li"
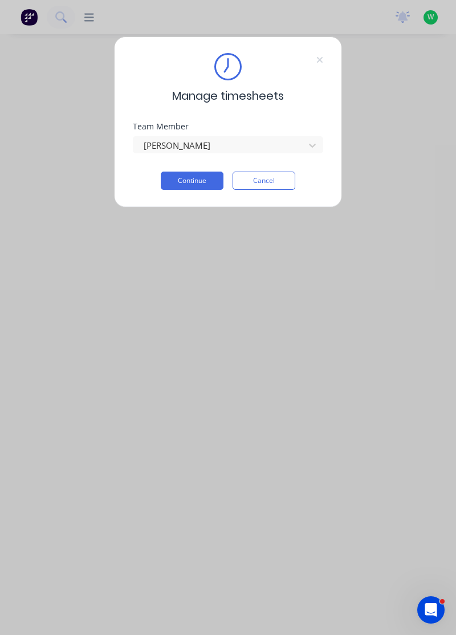
click at [193, 182] on button "Continue" at bounding box center [192, 181] width 63 height 18
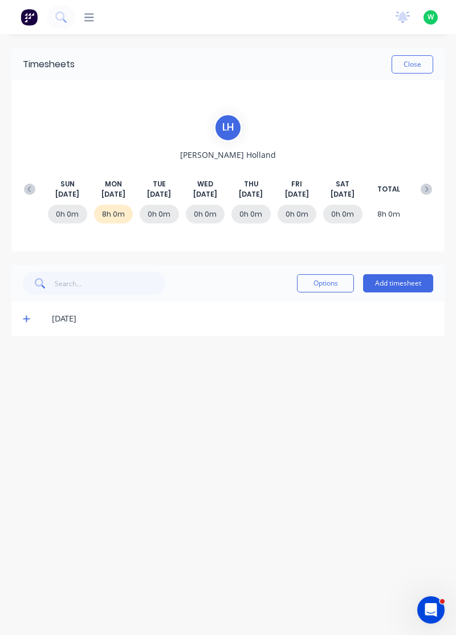
click at [401, 281] on button "Add timesheet" at bounding box center [398, 283] width 70 height 18
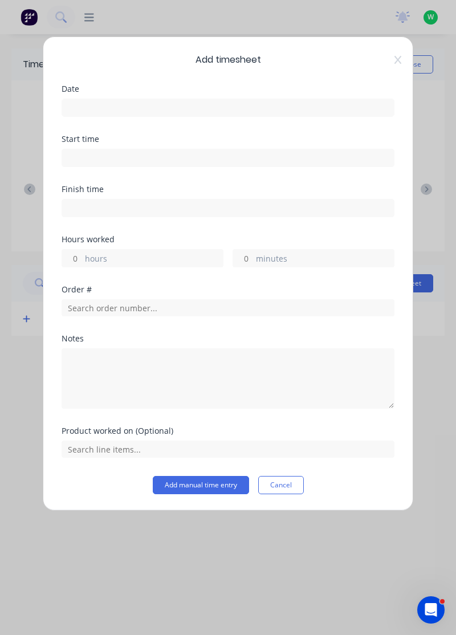
click at [129, 255] on label "hours" at bounding box center [154, 259] width 138 height 14
click at [82, 255] on input "hours" at bounding box center [72, 258] width 20 height 17
type input "8"
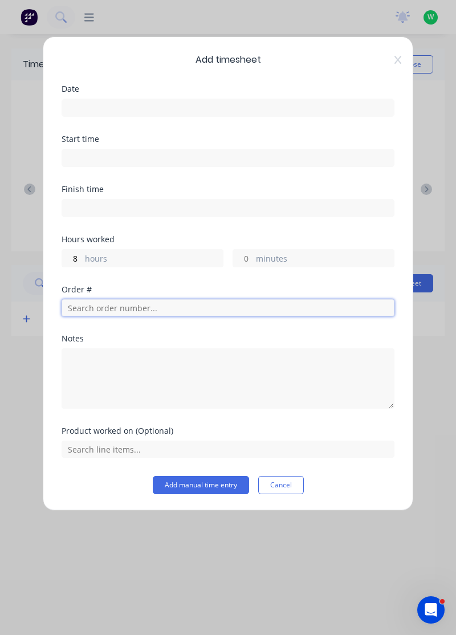
click at [125, 308] on input "text" at bounding box center [228, 307] width 333 height 17
click at [145, 309] on input "text" at bounding box center [228, 307] width 333 height 17
type input "18821"
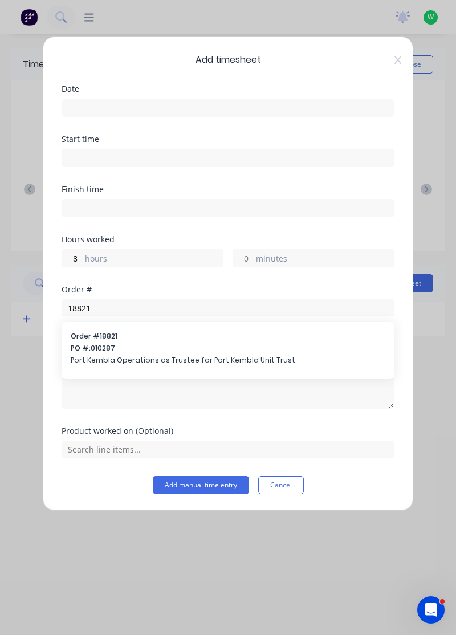
click at [129, 345] on span "PO #: 010287" at bounding box center [228, 348] width 315 height 10
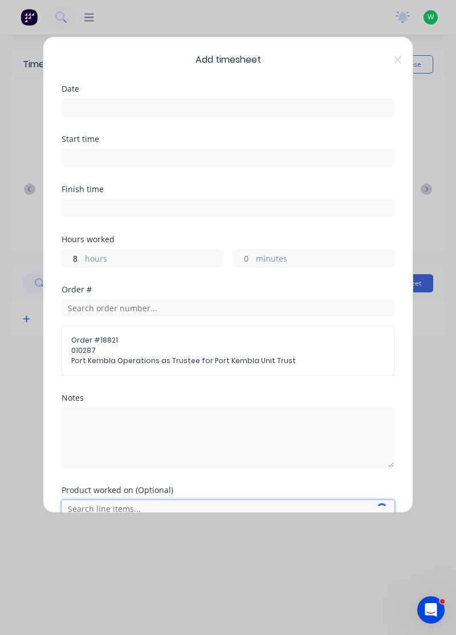
click at [122, 501] on input "text" at bounding box center [228, 508] width 333 height 17
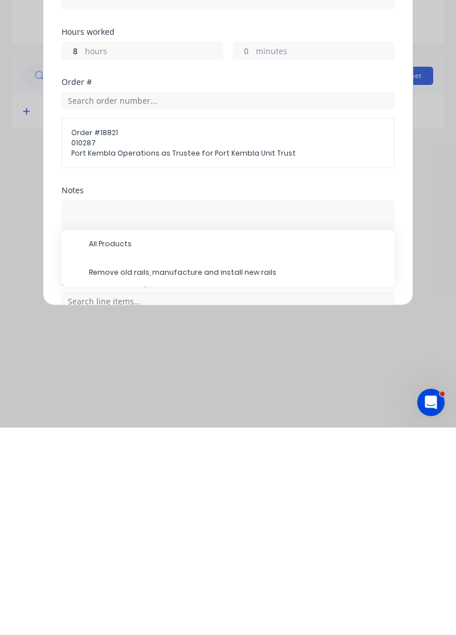
click at [184, 479] on span "Remove old rails, manufacture and install new rails" at bounding box center [237, 480] width 296 height 10
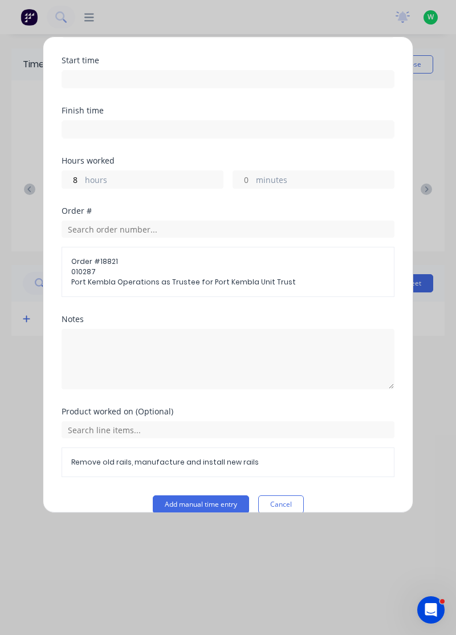
scroll to position [81, 0]
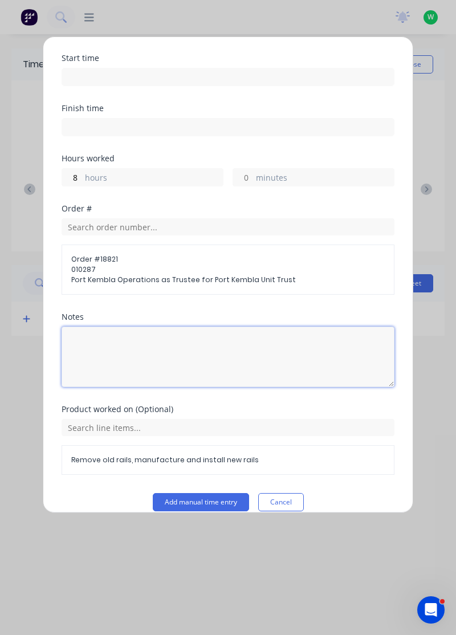
click at [120, 347] on textarea at bounding box center [228, 357] width 333 height 60
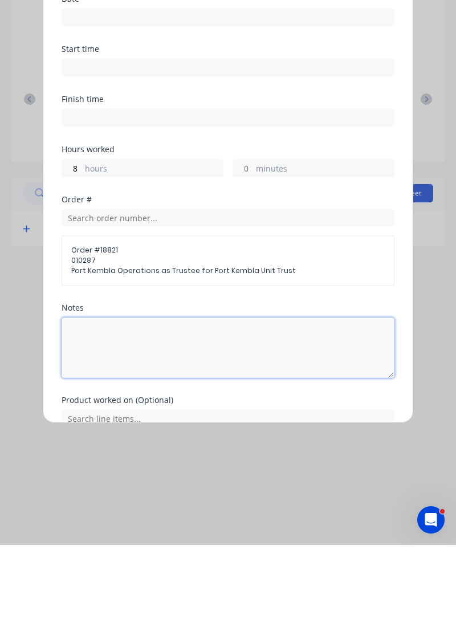
scroll to position [0, 0]
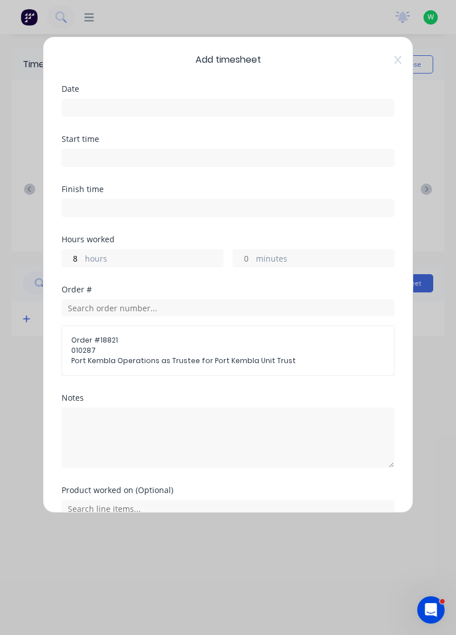
click at [230, 112] on input at bounding box center [228, 107] width 332 height 17
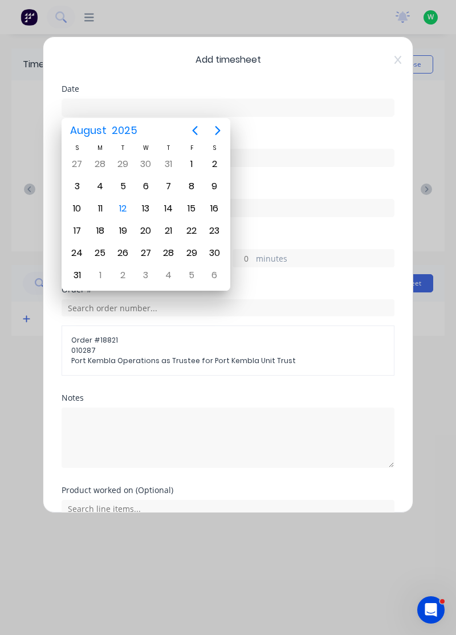
click at [131, 213] on div "12" at bounding box center [123, 209] width 23 height 22
type input "[DATE]"
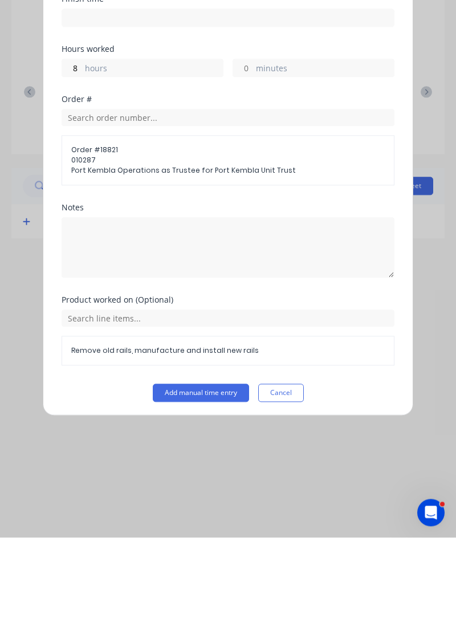
scroll to position [52, 0]
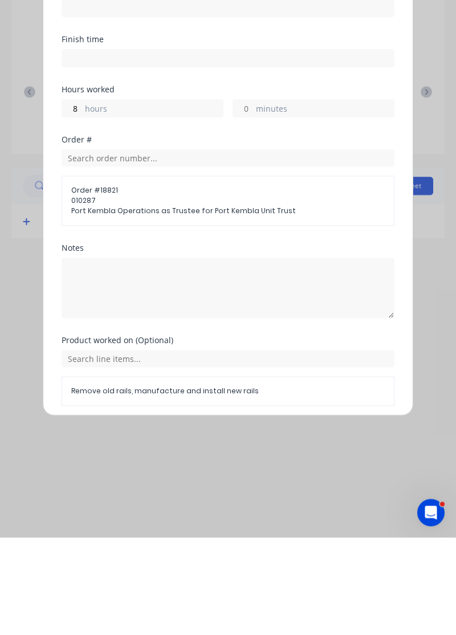
click at [206, 527] on button "Add manual time entry" at bounding box center [201, 530] width 96 height 18
